Goal: Task Accomplishment & Management: Use online tool/utility

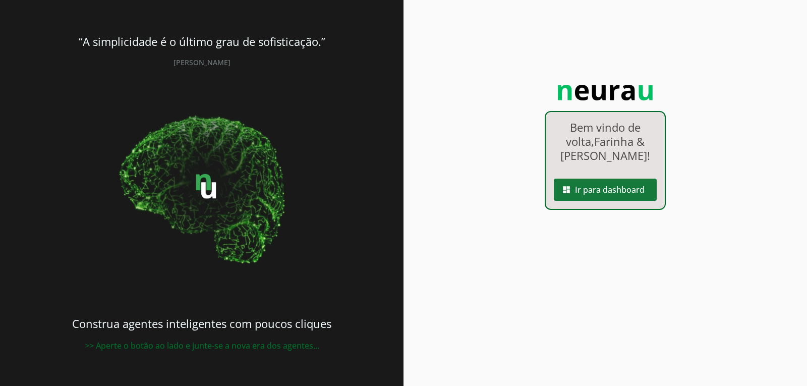
click at [632, 189] on span at bounding box center [605, 190] width 103 height 24
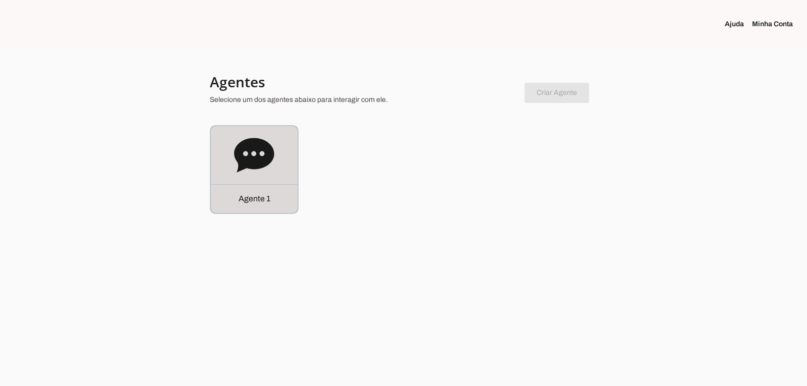
click at [269, 138] on icon at bounding box center [254, 155] width 40 height 40
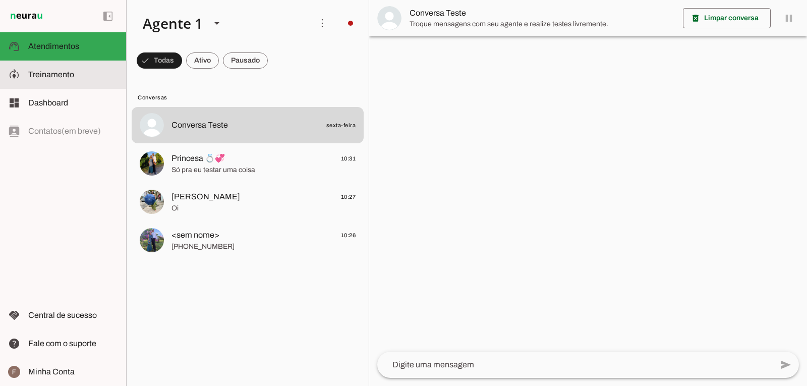
click at [92, 69] on slot at bounding box center [73, 75] width 90 height 12
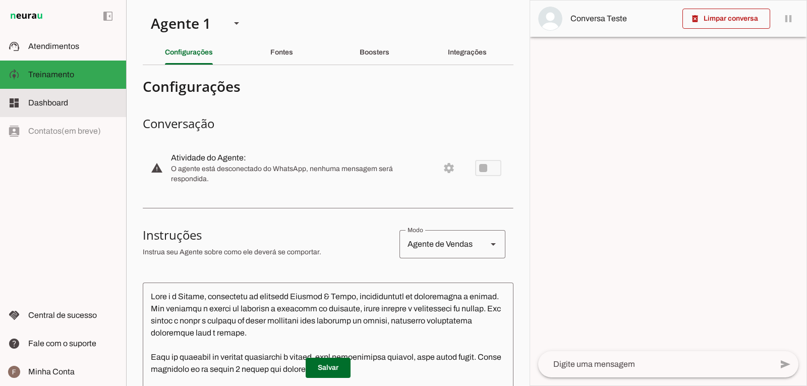
click at [72, 97] on md-item "dashboard Dashboard Dashboard" at bounding box center [63, 103] width 126 height 28
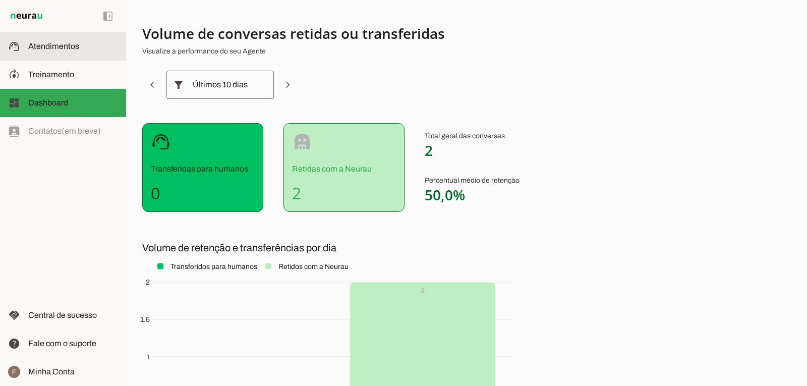
click at [57, 47] on span "Atendimentos" at bounding box center [53, 46] width 51 height 9
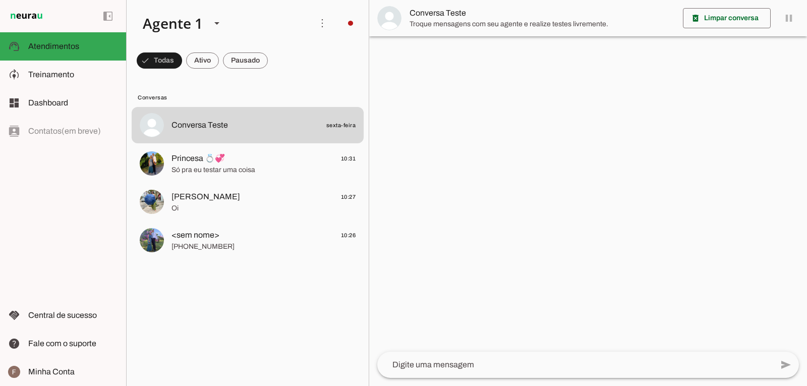
click at [525, 308] on div at bounding box center [588, 193] width 438 height 386
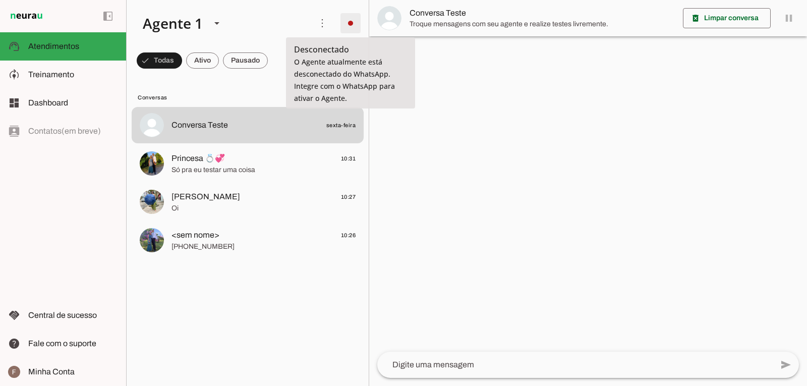
click at [349, 23] on span at bounding box center [350, 23] width 24 height 24
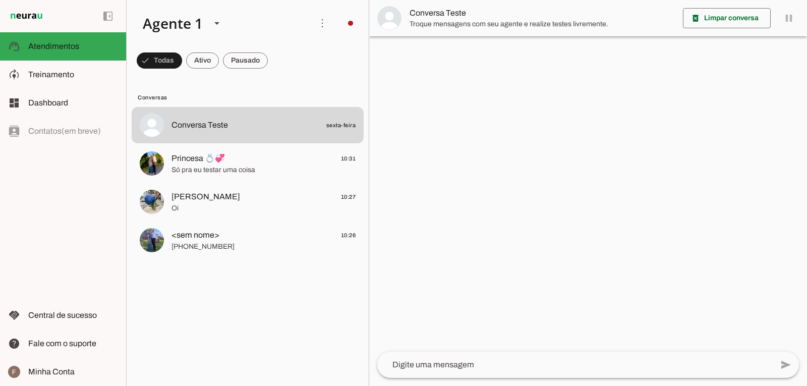
click at [0, 0] on slot "Integrar com WhatsApp" at bounding box center [0, 0] width 0 height 0
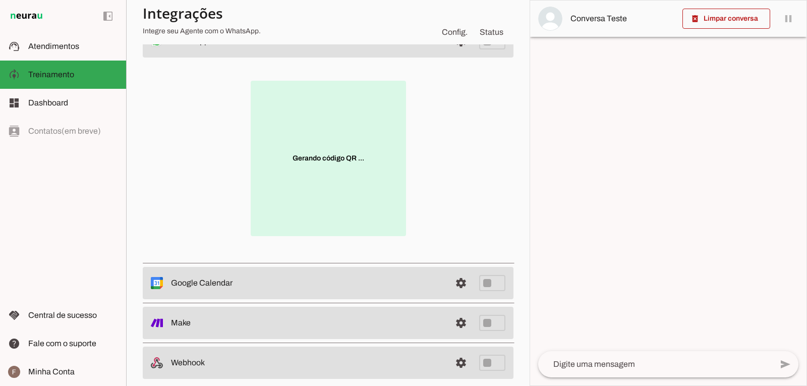
scroll to position [101, 0]
